Goal: Transaction & Acquisition: Purchase product/service

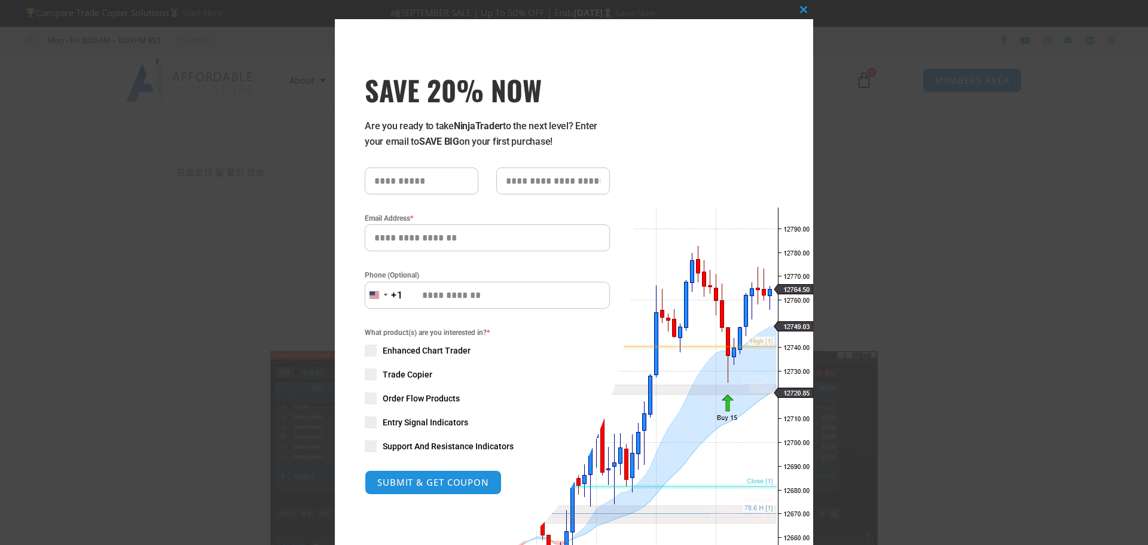
click at [278, 53] on div "Close this module SAVE 20% NOW Are you ready to take NinjaTrader to the next le…" at bounding box center [574, 272] width 1148 height 545
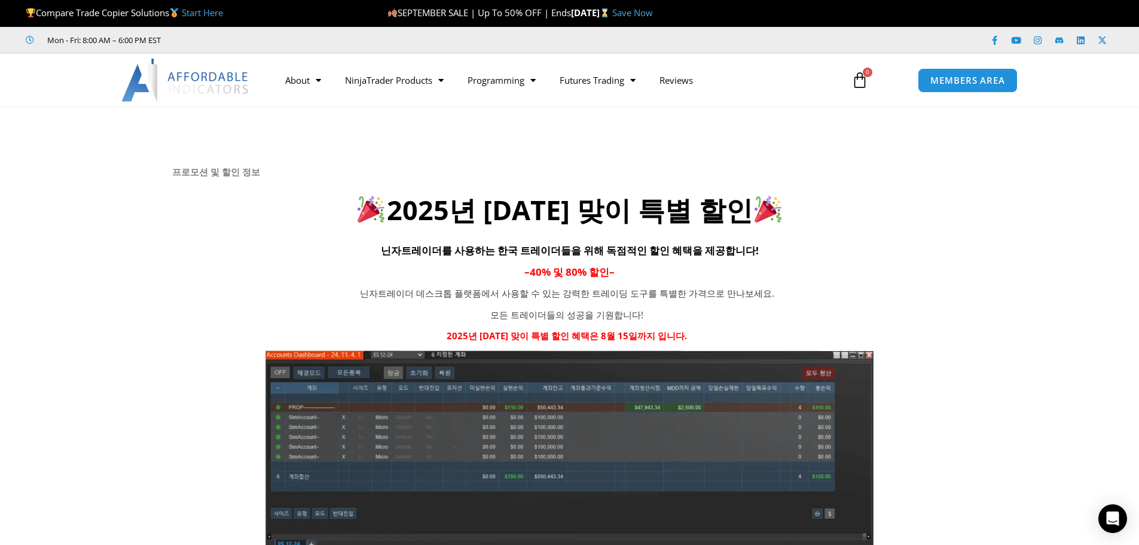
click at [203, 80] on img at bounding box center [185, 80] width 129 height 43
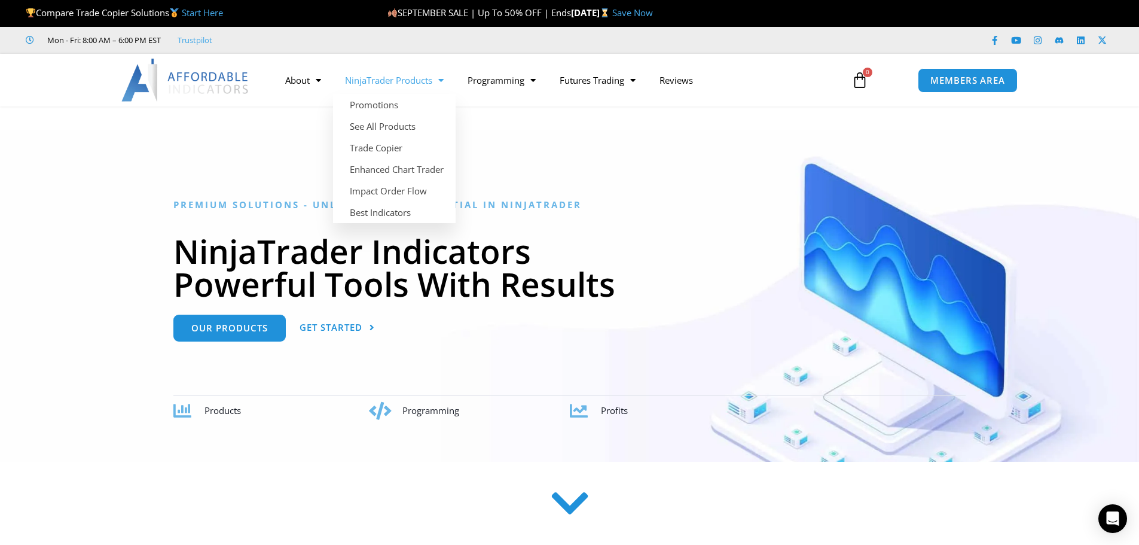
click at [446, 17] on span "SEPTEMBER SALE | Up To 50% OFF | Ends" at bounding box center [478, 13] width 183 height 12
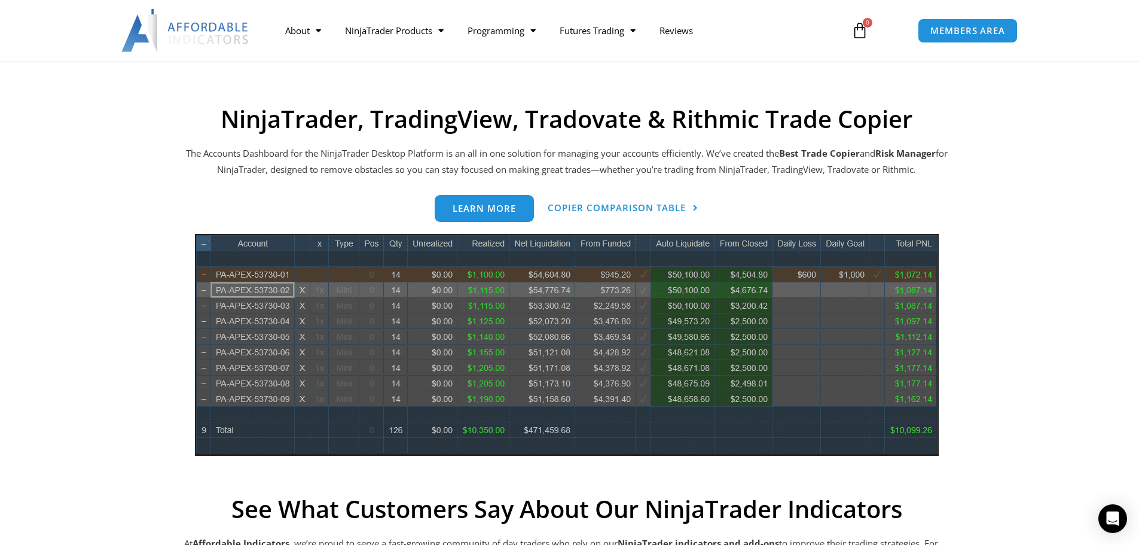
scroll to position [359, 0]
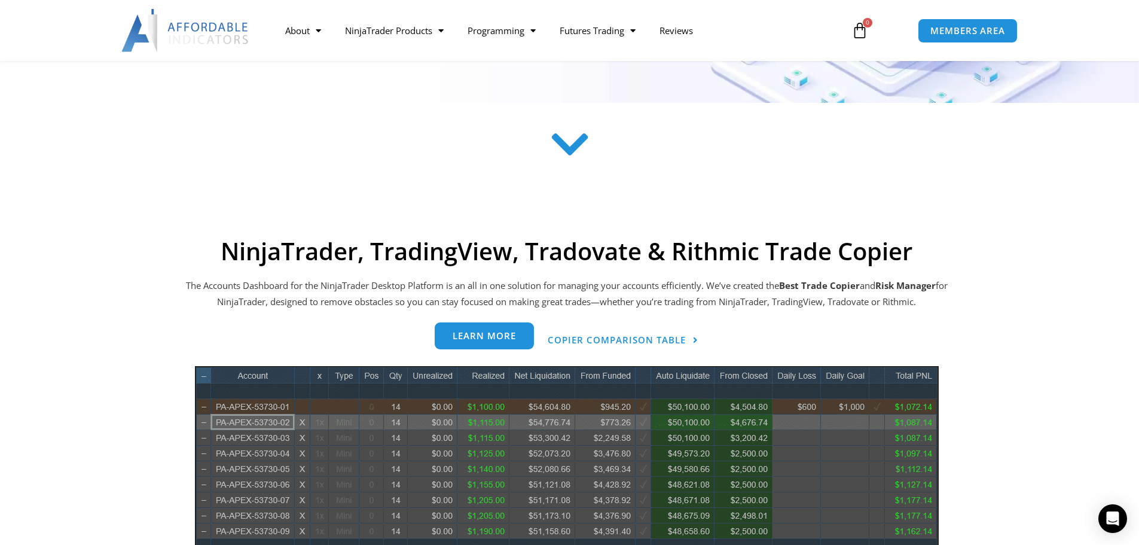
click at [465, 344] on link "Learn more" at bounding box center [484, 335] width 99 height 27
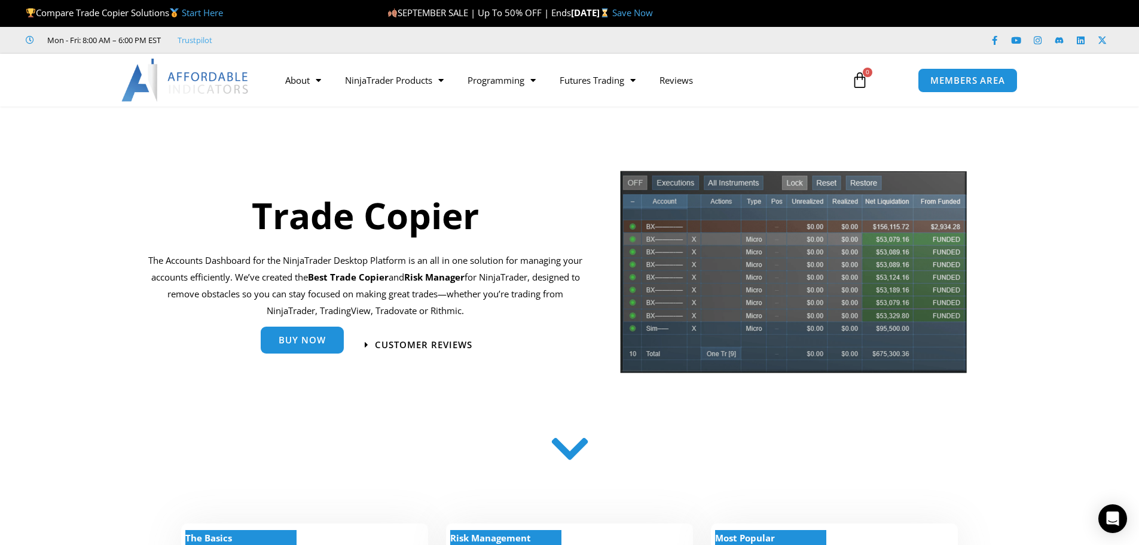
click at [313, 351] on link "Buy Now" at bounding box center [302, 339] width 83 height 27
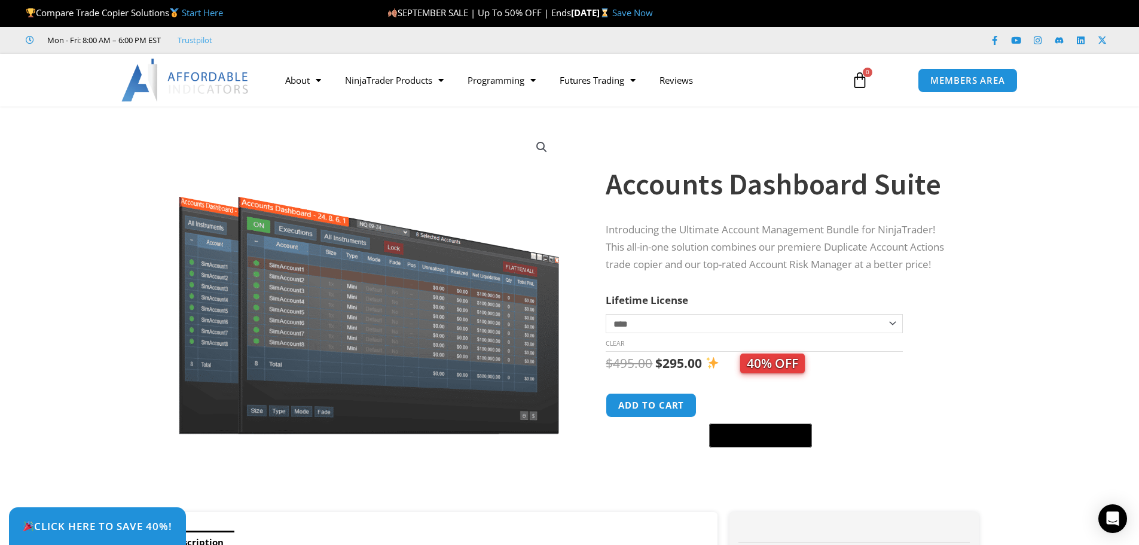
click at [792, 363] on span "40% OFF" at bounding box center [772, 363] width 65 height 20
click at [764, 363] on span "40% OFF" at bounding box center [772, 363] width 65 height 20
